Goal: Check status: Check status

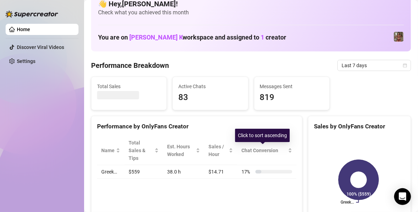
scroll to position [27, 0]
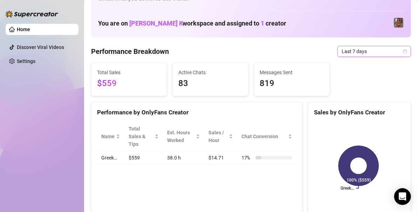
click at [359, 53] on span "Last 7 days" at bounding box center [373, 51] width 65 height 11
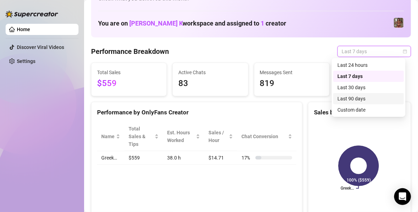
click at [348, 95] on div "Last 90 days" at bounding box center [368, 99] width 62 height 8
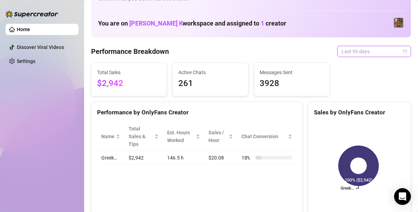
click at [372, 49] on span "Last 90 days" at bounding box center [373, 51] width 65 height 11
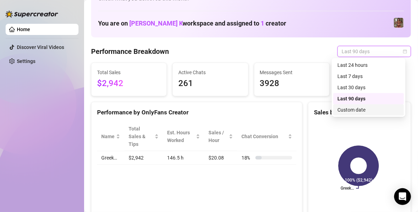
click at [359, 110] on div "Custom date" at bounding box center [368, 110] width 62 height 8
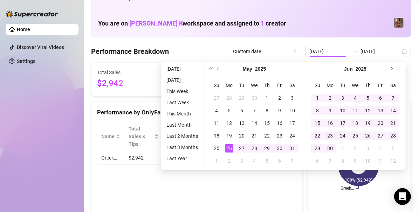
click at [392, 69] on span "Next month (PageDown)" at bounding box center [391, 69] width 4 height 4
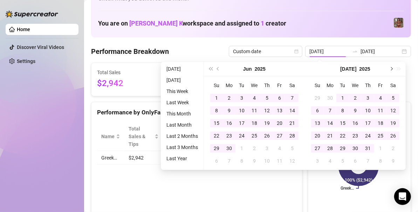
click at [390, 71] on button "Next month (PageDown)" at bounding box center [391, 69] width 8 height 14
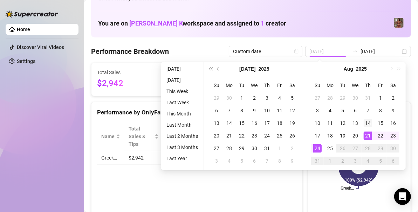
type input "[DATE]"
click at [367, 125] on div "14" at bounding box center [367, 123] width 8 height 8
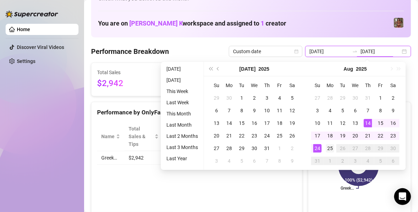
type input "[DATE]"
click at [334, 151] on td "25" at bounding box center [330, 148] width 13 height 13
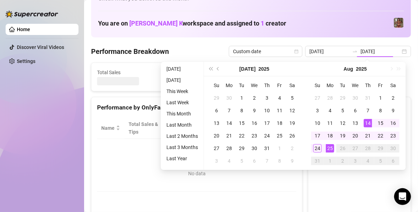
type input "[DATE]"
